Goal: Check status: Check status

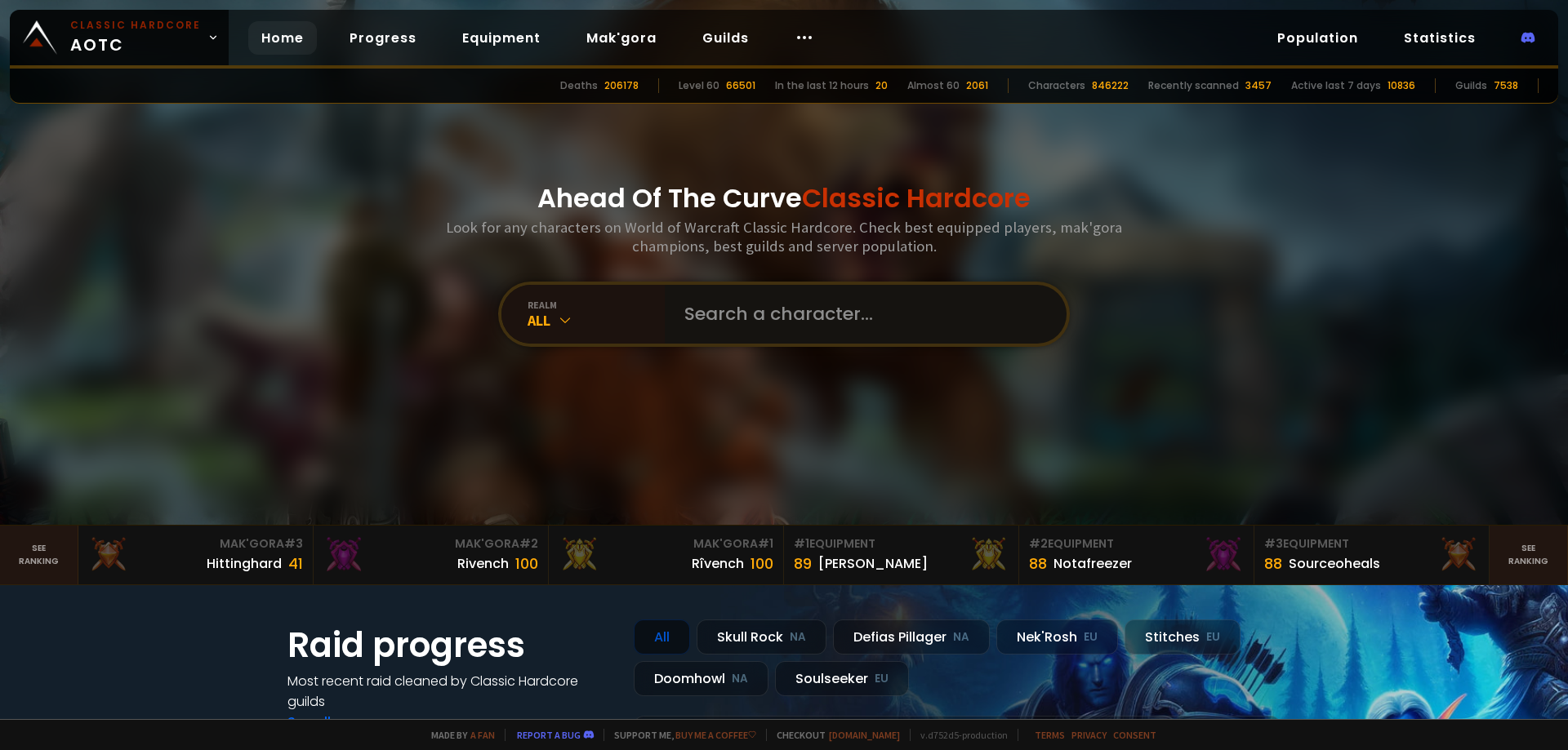
click at [796, 324] on input "text" at bounding box center [861, 314] width 373 height 59
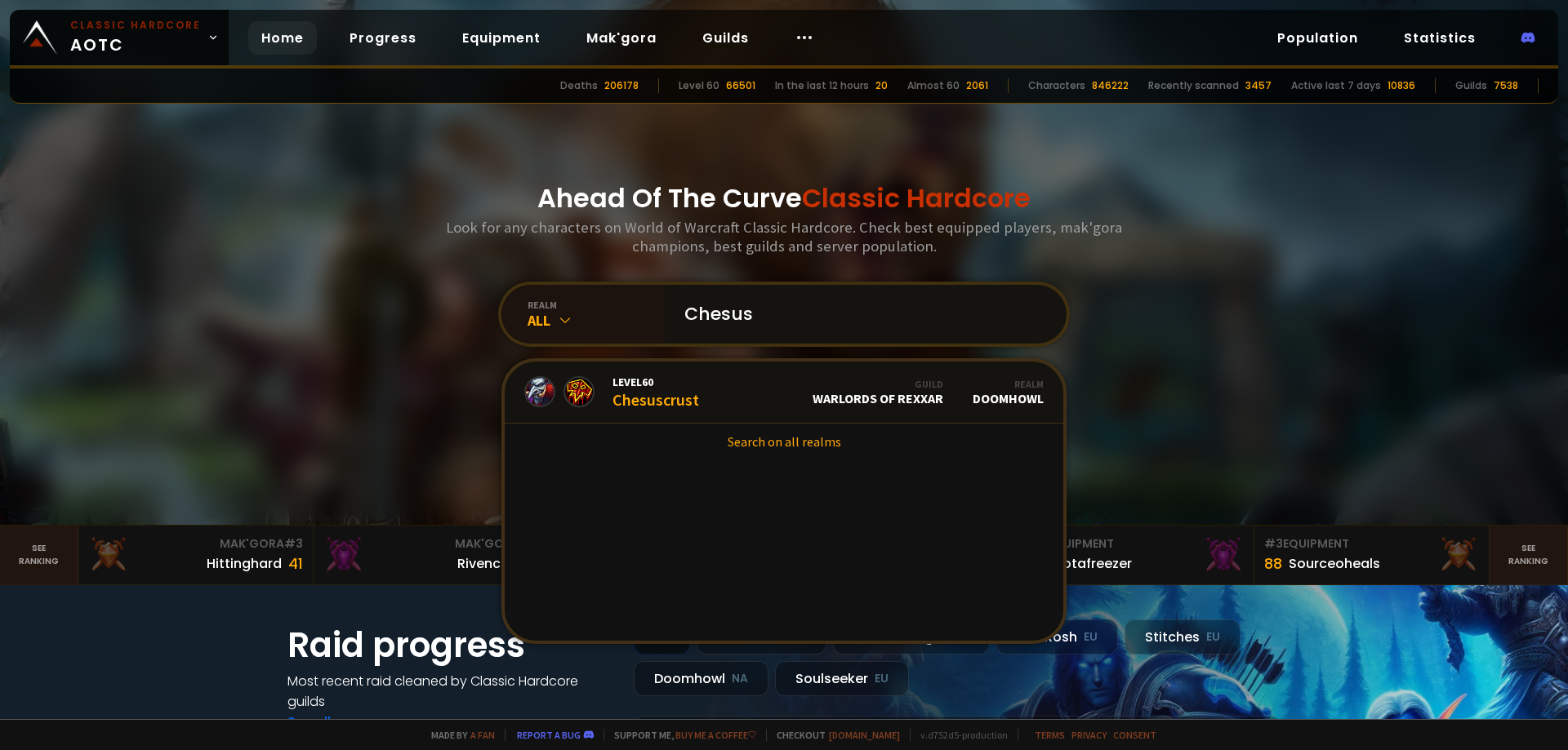
type input "Chesus"
click at [722, 392] on link "Level 60 Chesuscrust Guild Warlords of Rexxar Realm Doomhowl" at bounding box center [784, 393] width 559 height 62
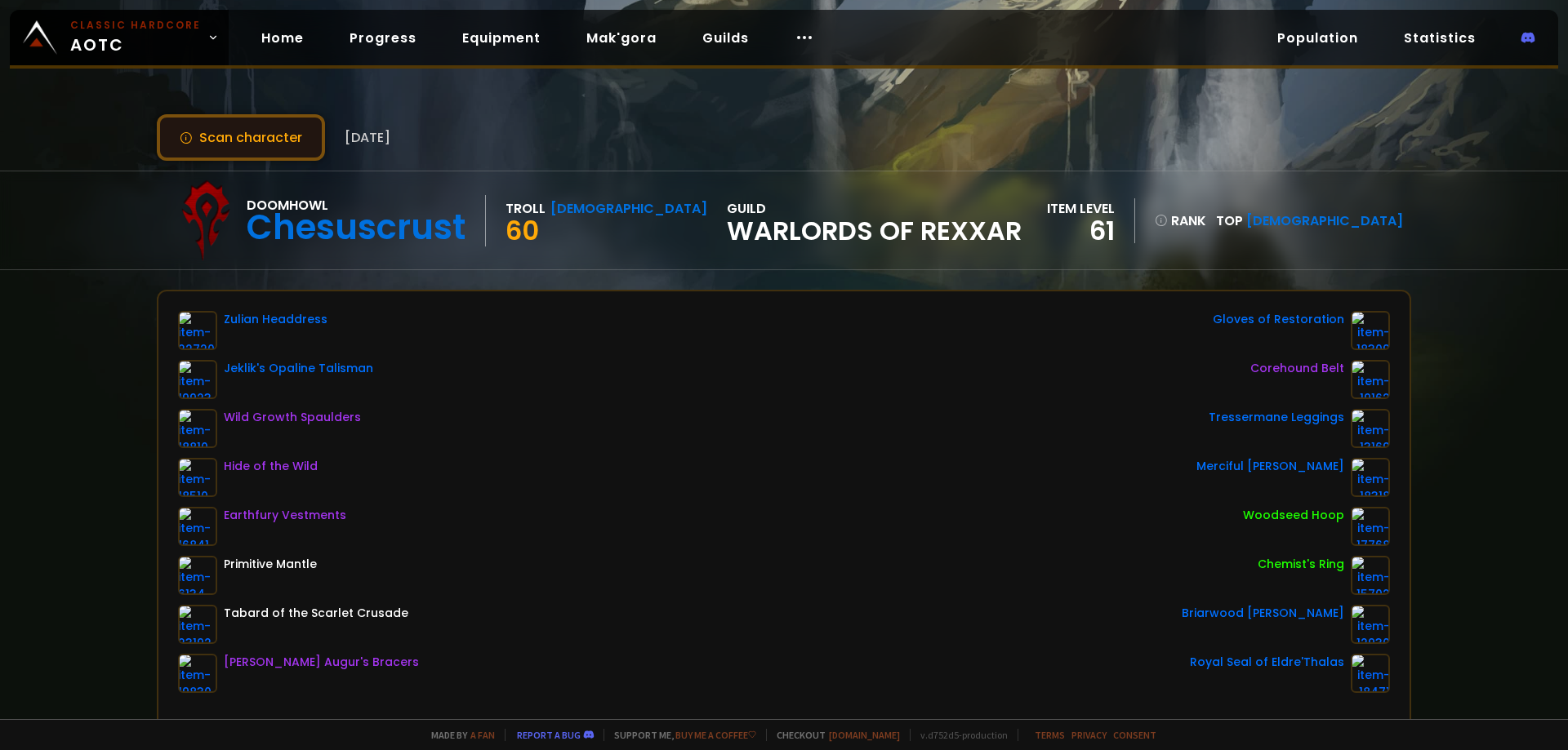
click at [228, 136] on button "Scan character" at bounding box center [241, 138] width 169 height 47
click at [229, 130] on button "Scan character" at bounding box center [241, 138] width 169 height 47
click at [157, 115] on button "Scan character" at bounding box center [241, 138] width 169 height 47
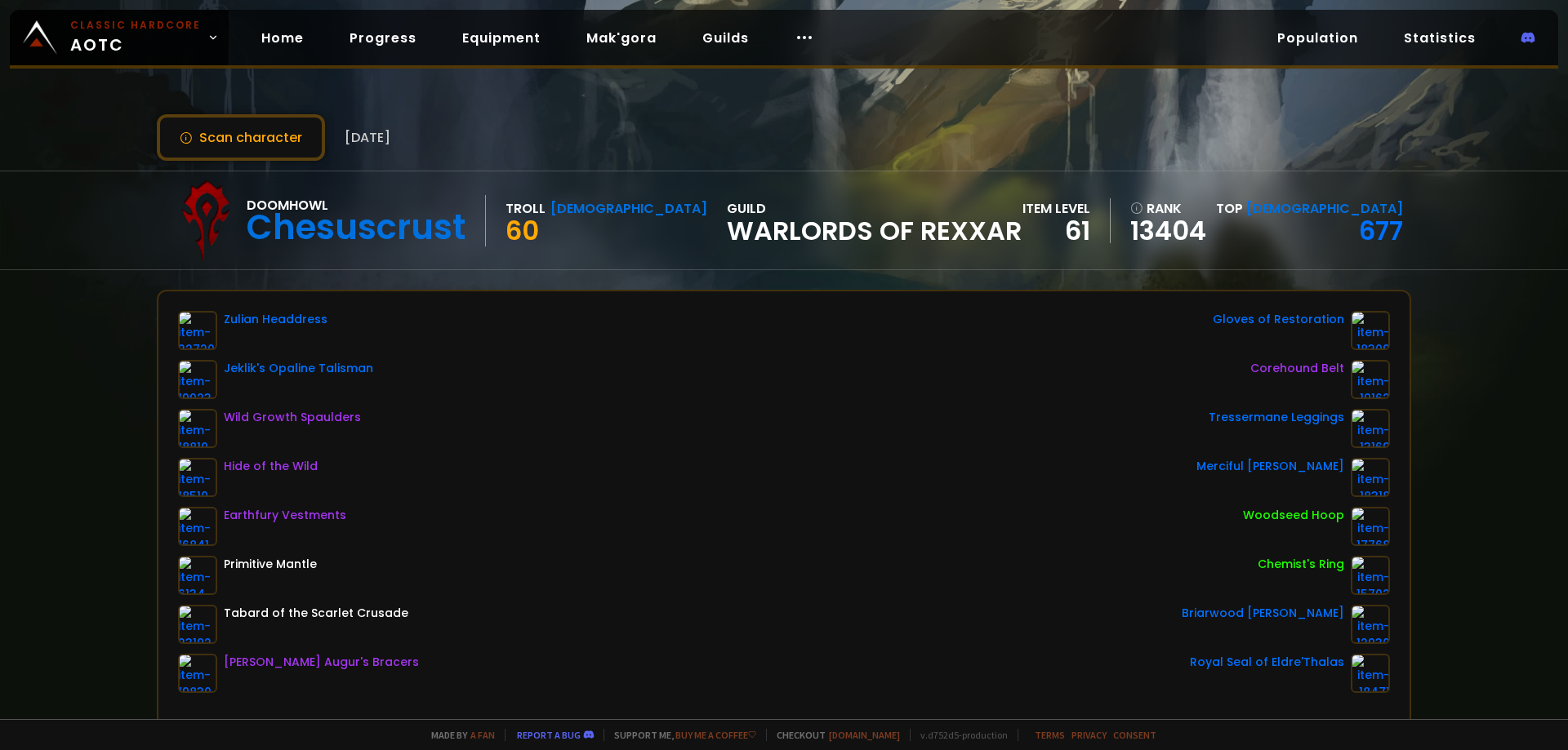
click at [1502, 201] on div "Doomhowl Chesuscrust Troll Shaman 60 guild Warlords of Rexxar item level 61 ran…" at bounding box center [784, 220] width 1568 height 100
